Goal: Navigation & Orientation: Go to known website

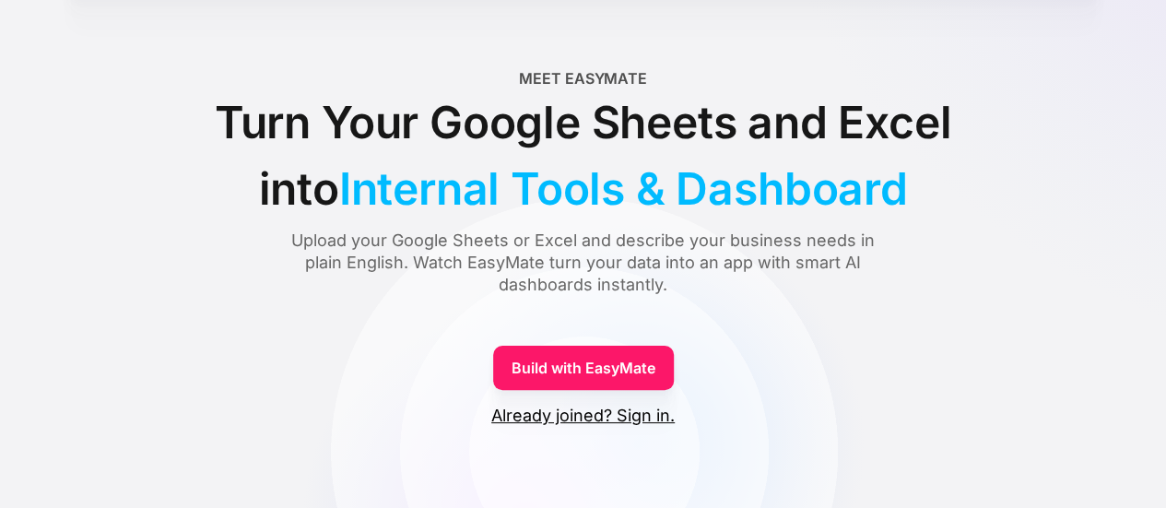
scroll to position [65, 0]
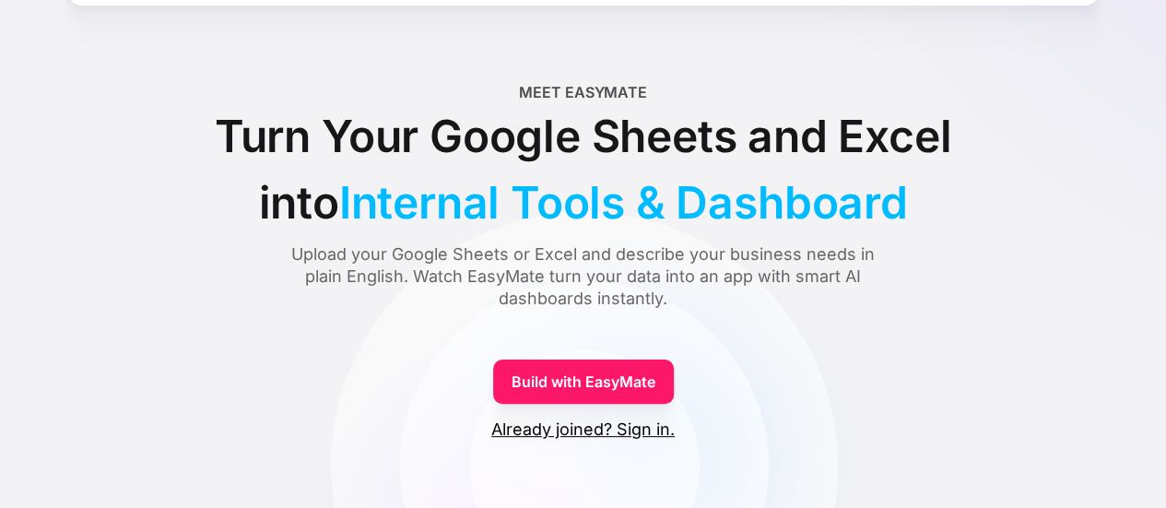
click at [620, 382] on link "Build with EasyMate" at bounding box center [583, 382] width 181 height 44
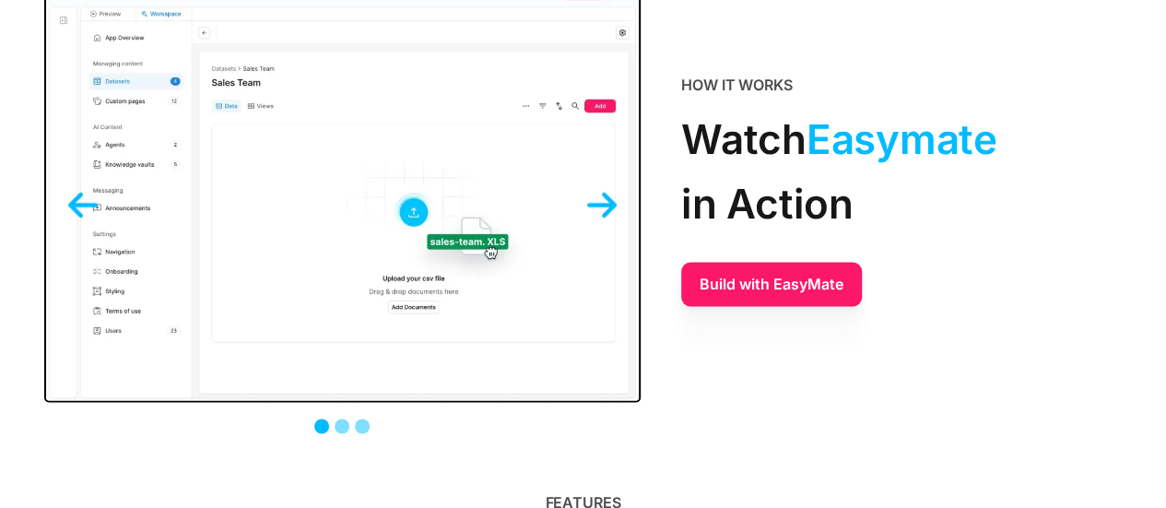
scroll to position [1437, 0]
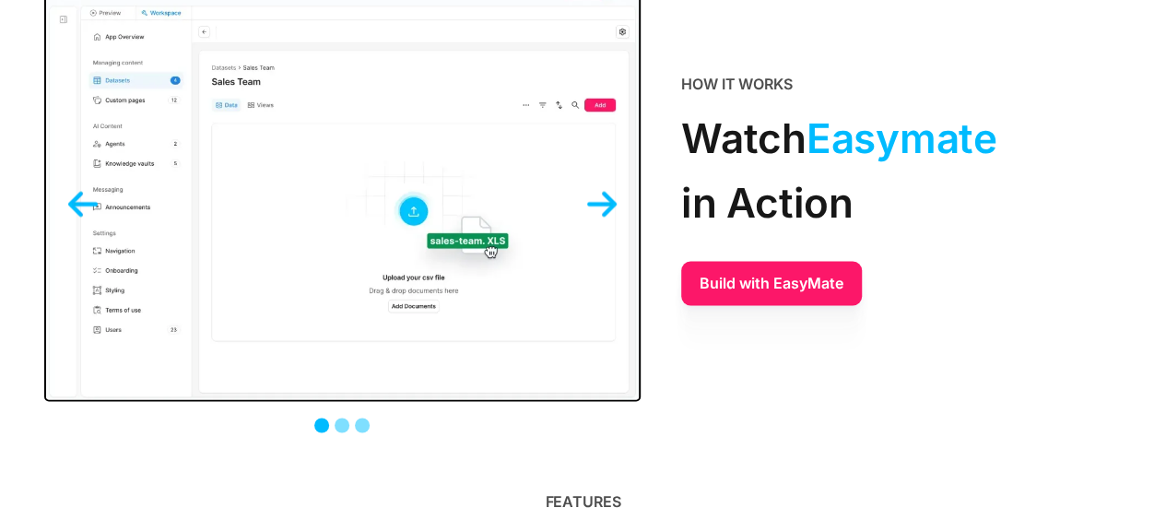
click at [599, 195] on img "next slide" at bounding box center [602, 204] width 30 height 30
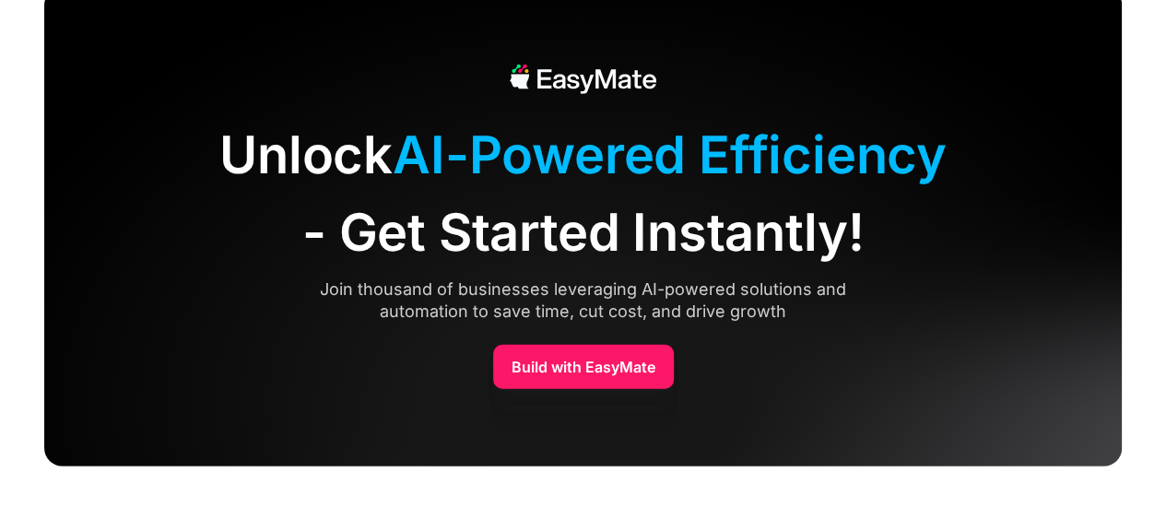
scroll to position [5885, 0]
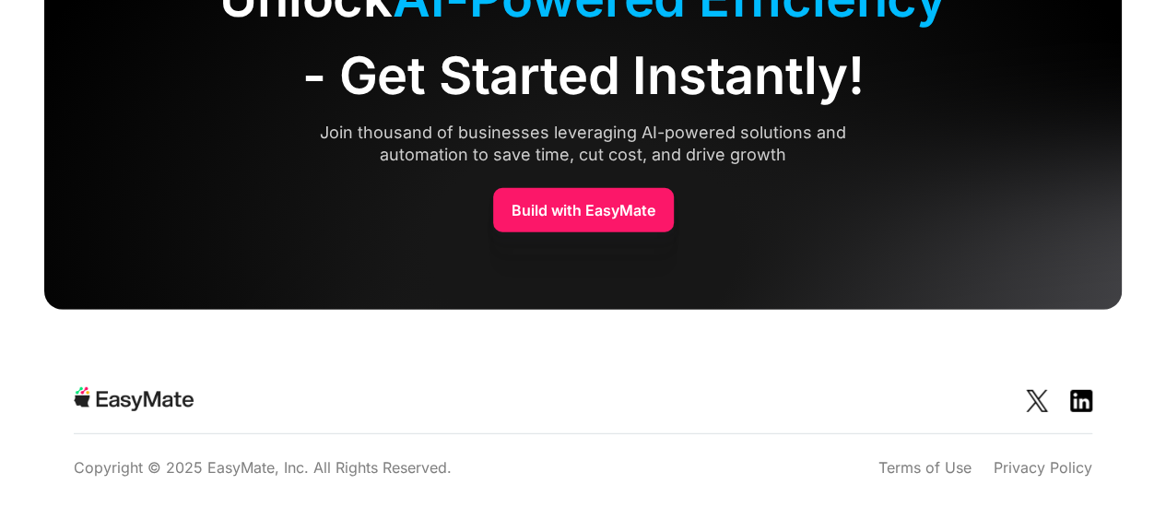
click at [578, 207] on link "Build with EasyMate" at bounding box center [583, 210] width 181 height 44
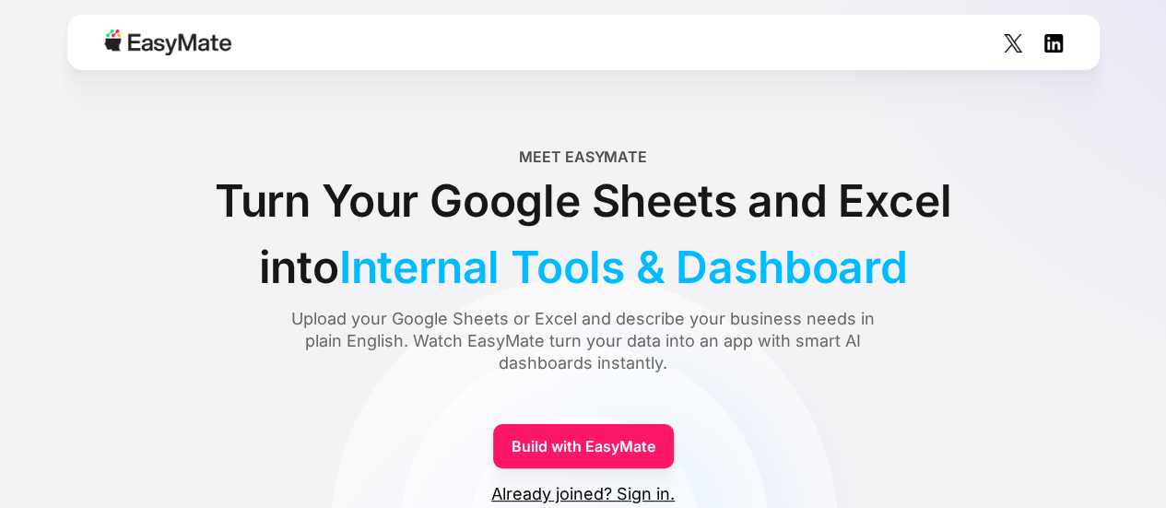
click at [586, 444] on link "Build with EasyMate" at bounding box center [583, 446] width 181 height 44
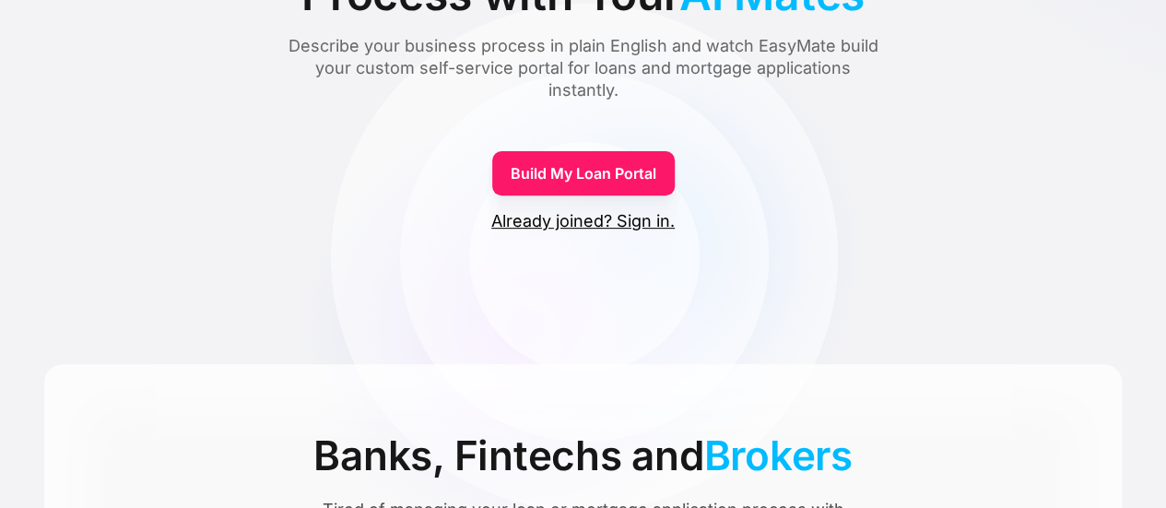
scroll to position [304, 0]
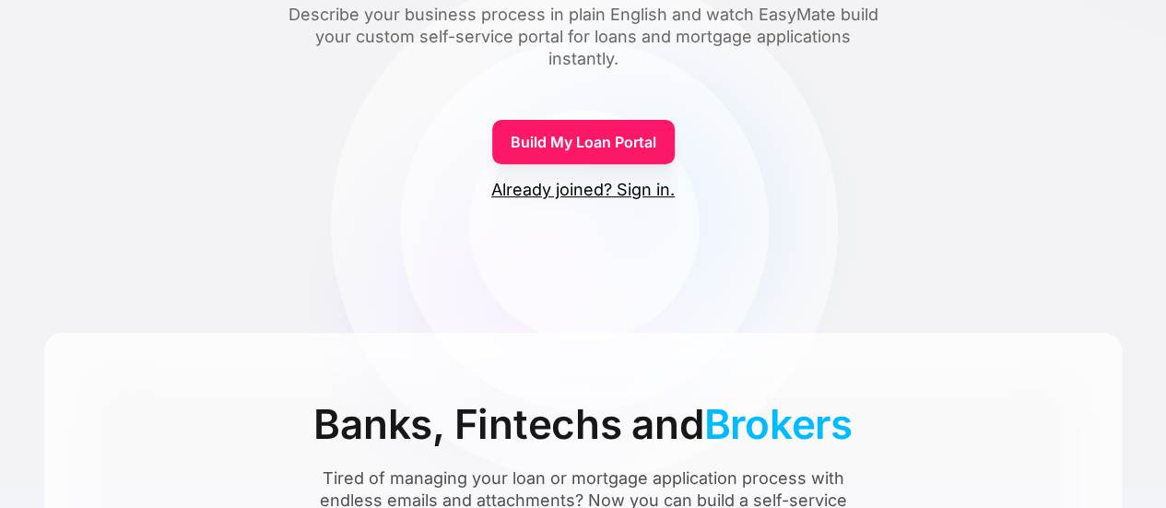
click at [607, 137] on link "Build My Loan Portal" at bounding box center [583, 142] width 183 height 44
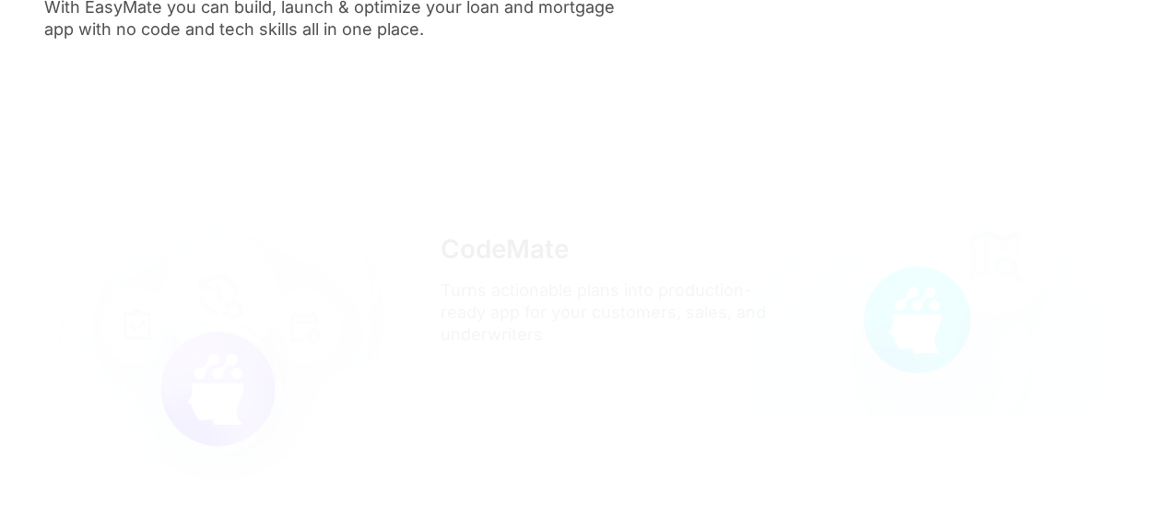
scroll to position [5783, 0]
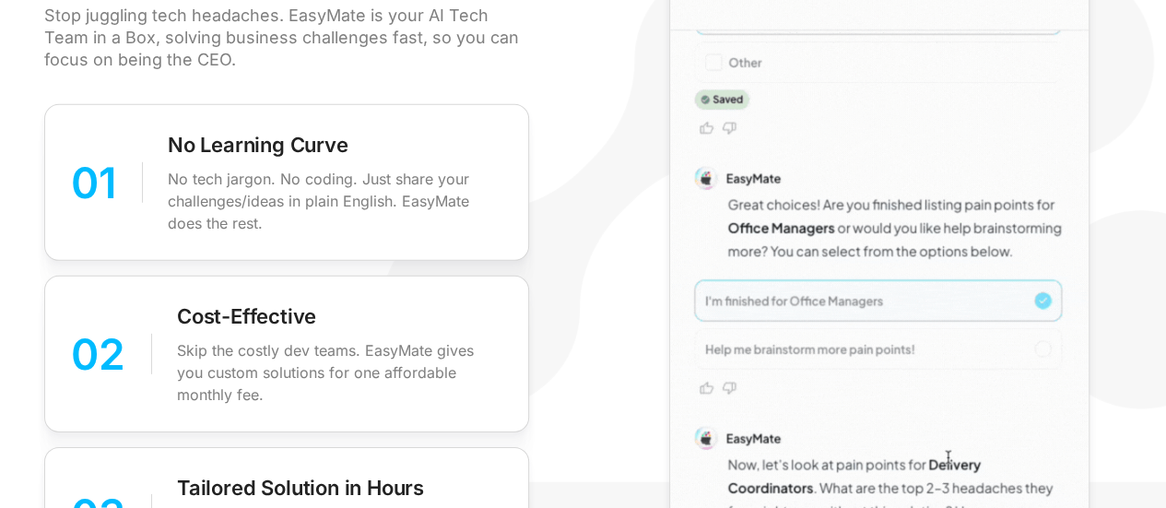
scroll to position [2597, 0]
